Goal: Task Accomplishment & Management: Complete application form

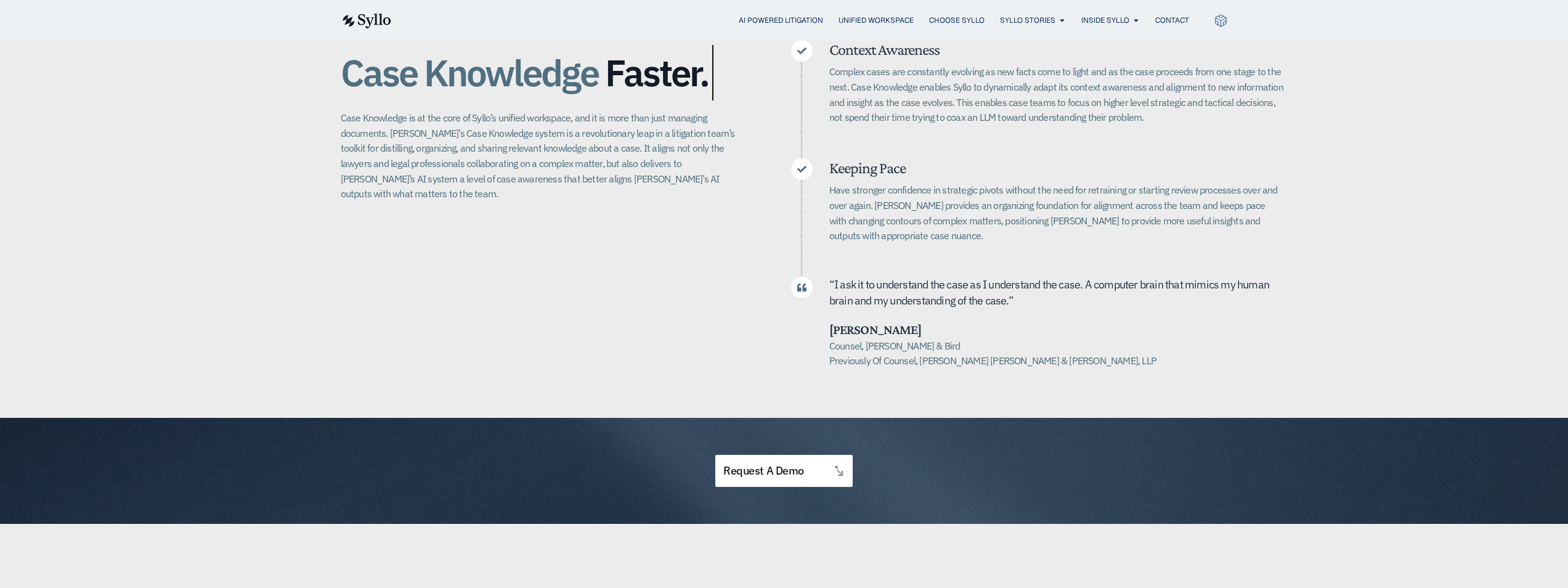
scroll to position [308, 0]
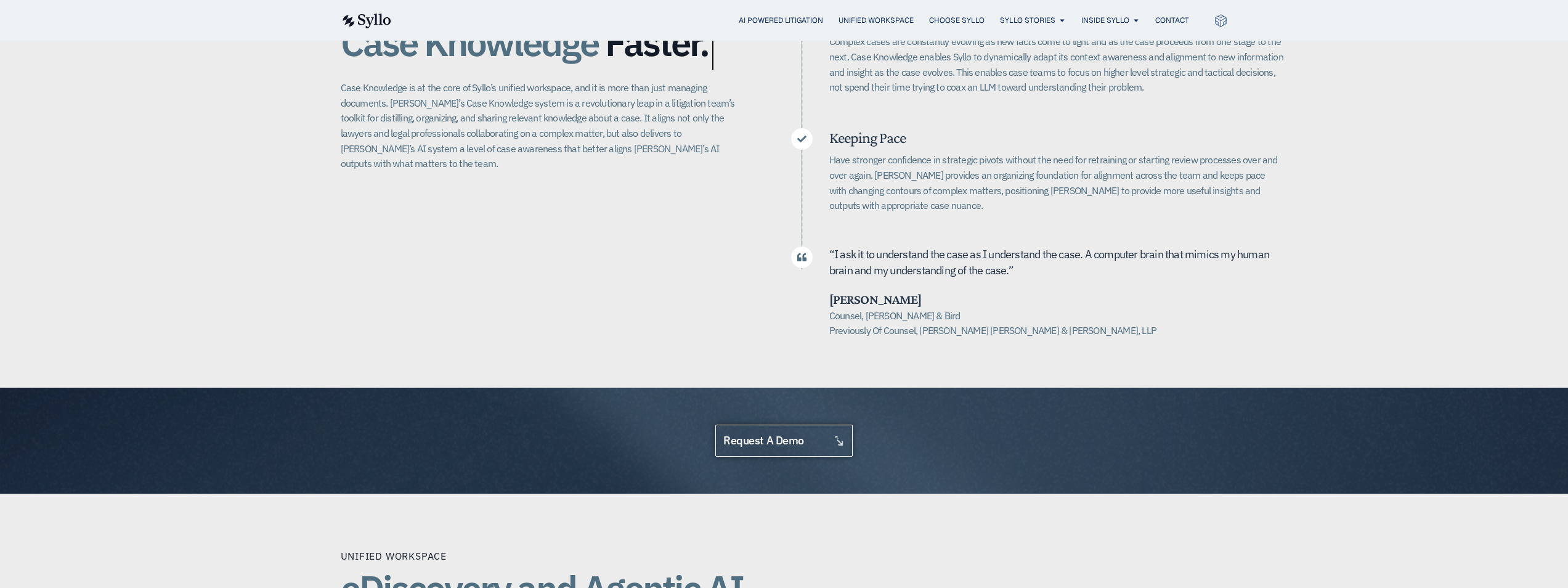
click at [742, 452] on link "request a demo" at bounding box center [783, 440] width 137 height 33
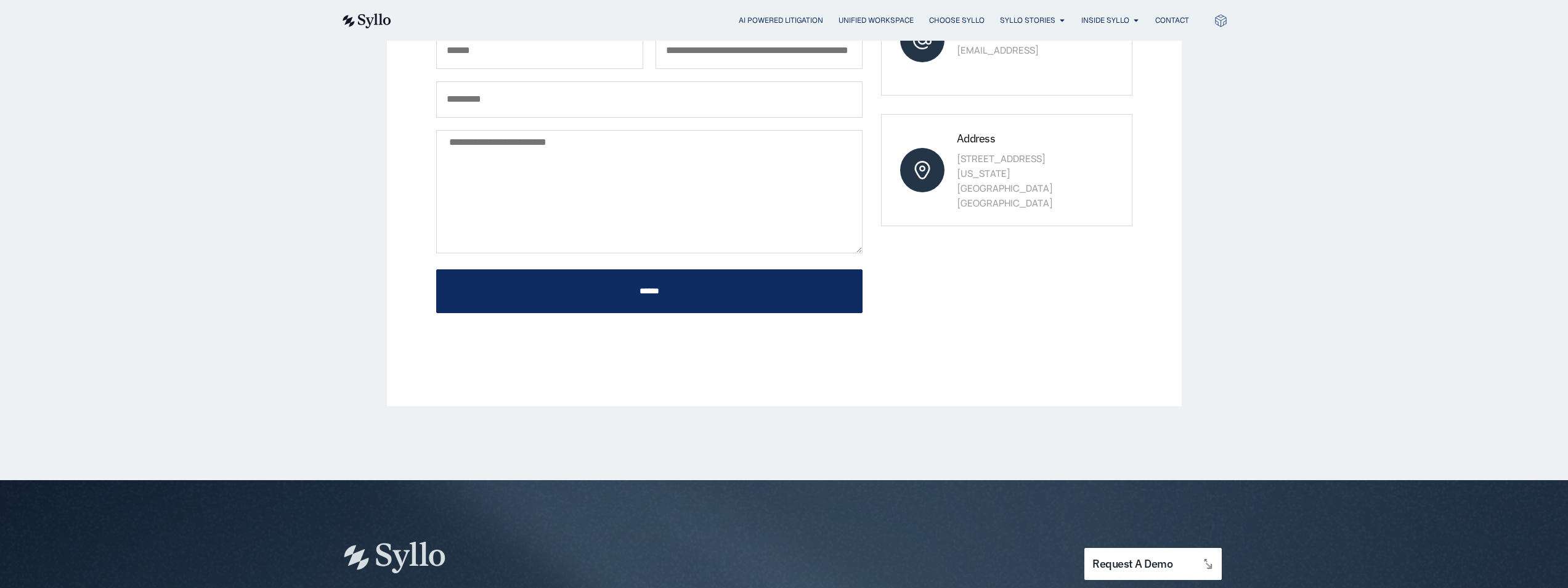
scroll to position [432, 0]
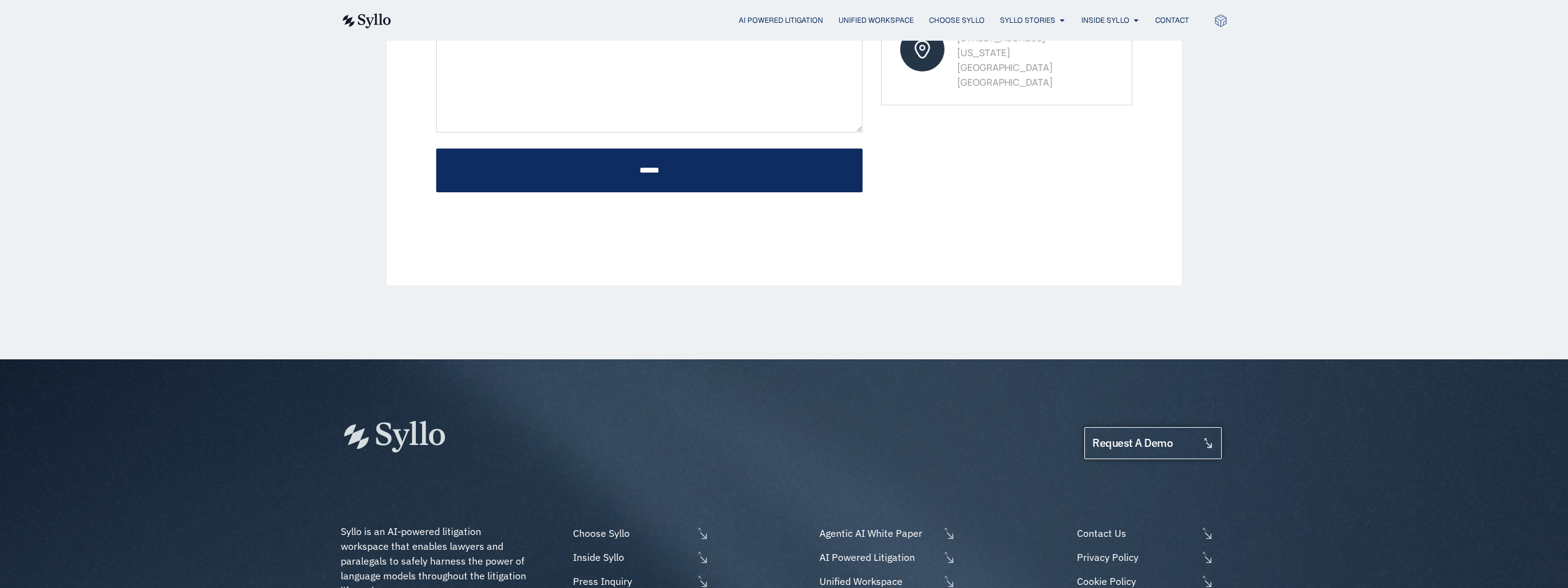
click at [1204, 438] on icon at bounding box center [1208, 444] width 11 height 11
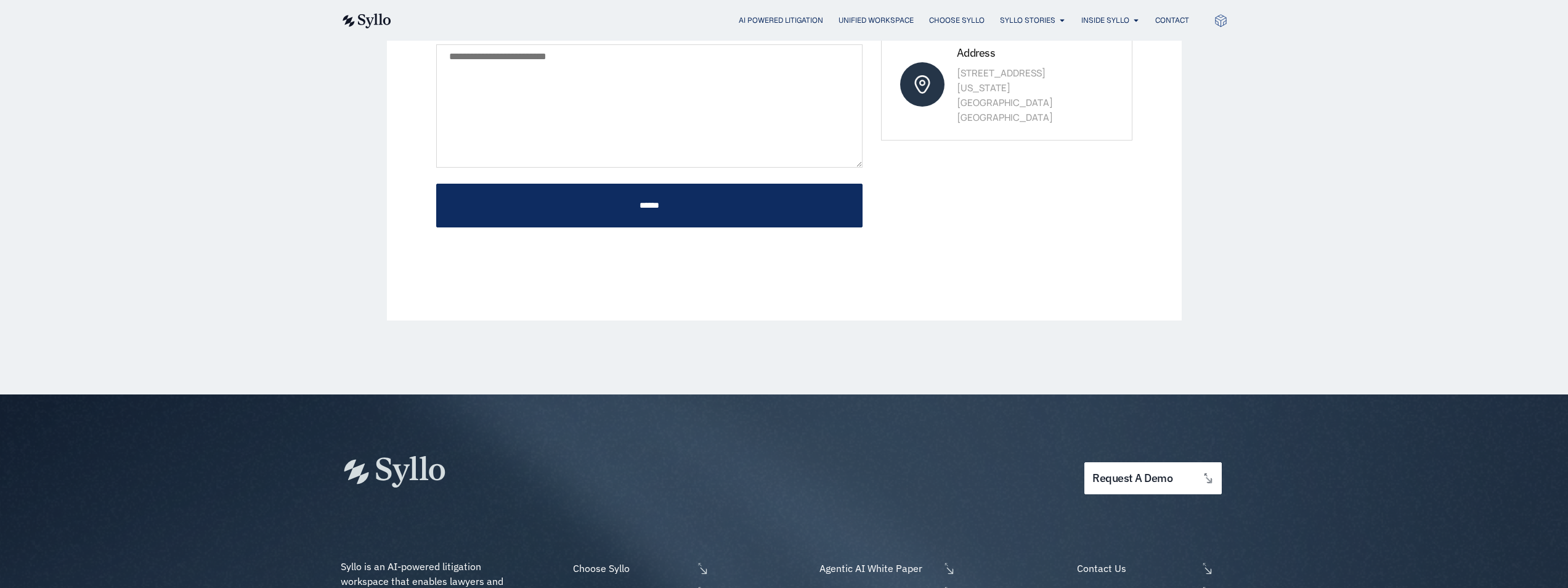
scroll to position [493, 0]
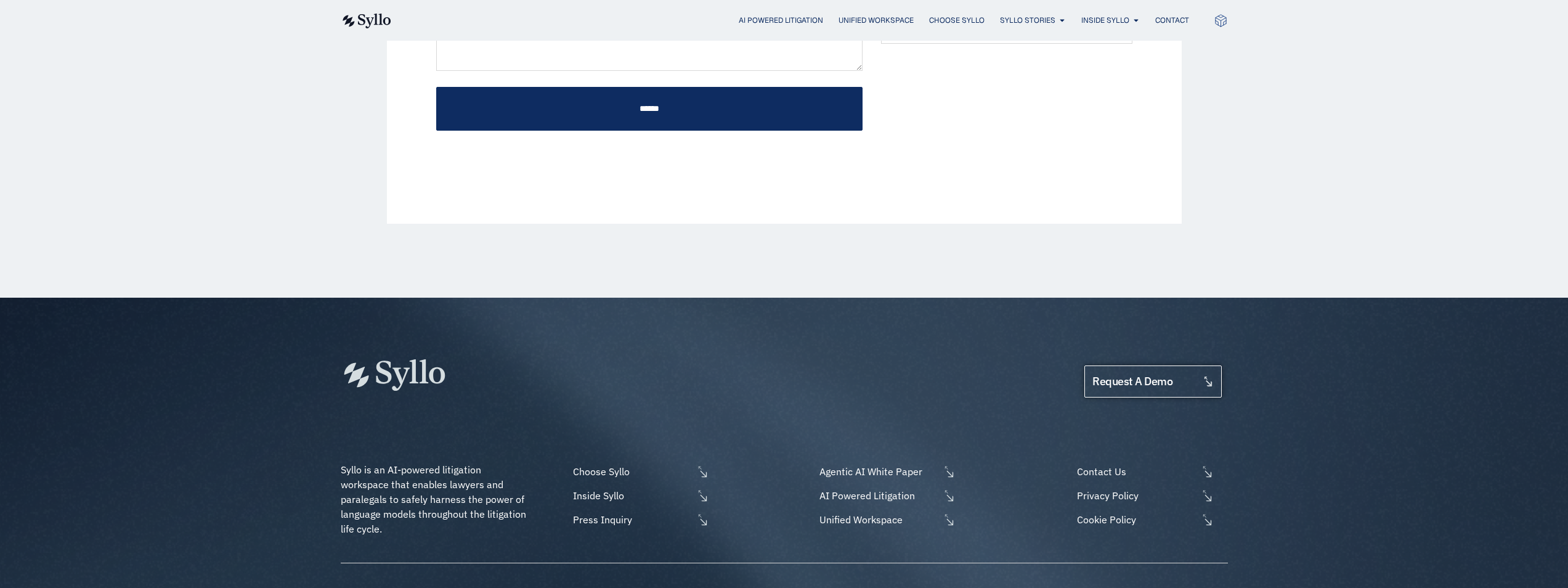
click at [1160, 366] on link "request a demo" at bounding box center [1152, 382] width 137 height 33
